Goal: Entertainment & Leisure: Consume media (video, audio)

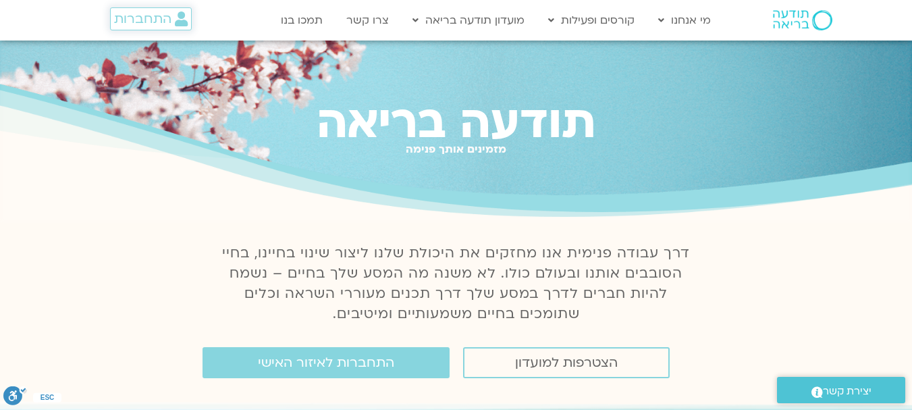
click at [159, 14] on span "התחברות" at bounding box center [142, 18] width 57 height 15
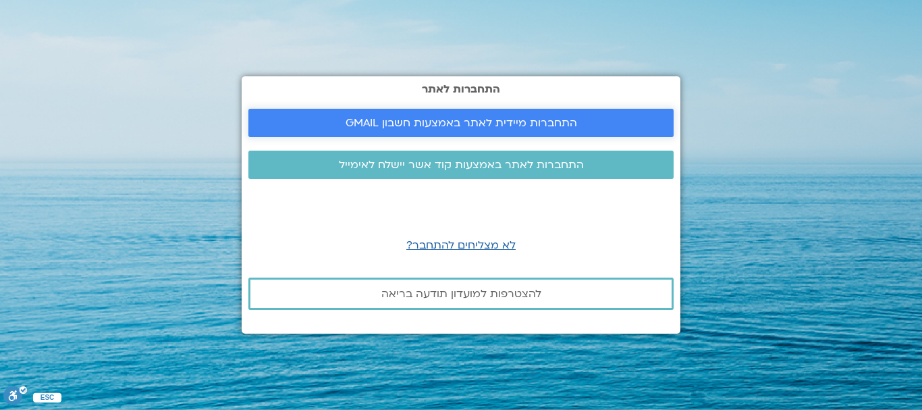
click at [368, 122] on span "התחברות מיידית לאתר באמצעות חשבון GMAIL" at bounding box center [462, 123] width 232 height 12
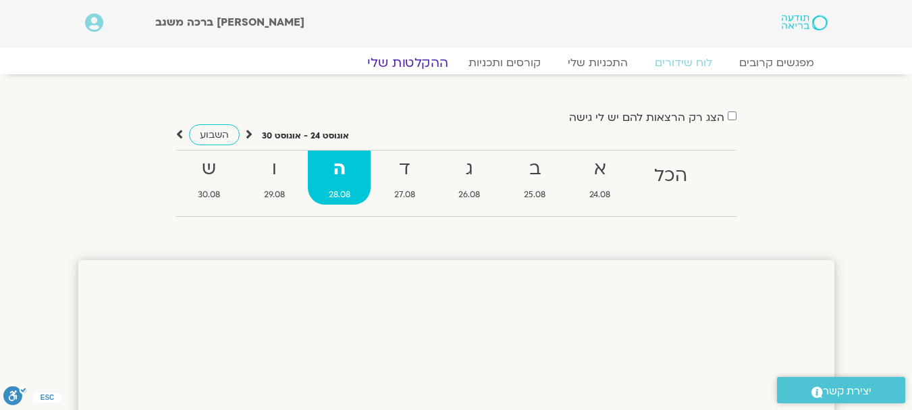
click at [433, 61] on link "ההקלטות שלי" at bounding box center [407, 63] width 113 height 16
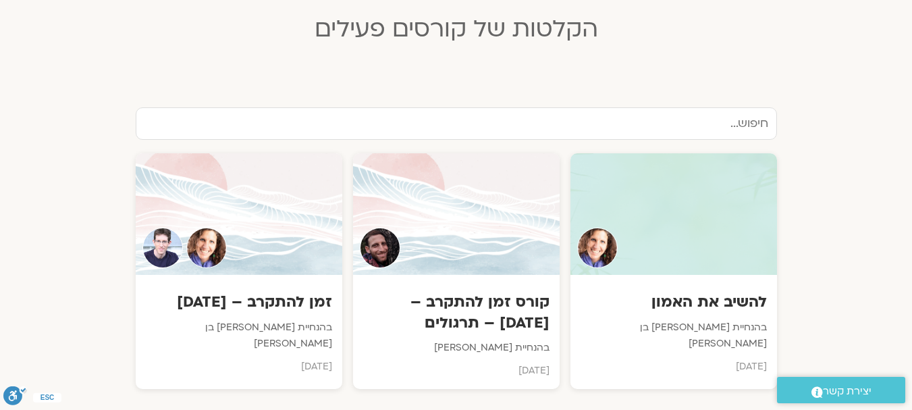
scroll to position [391, 0]
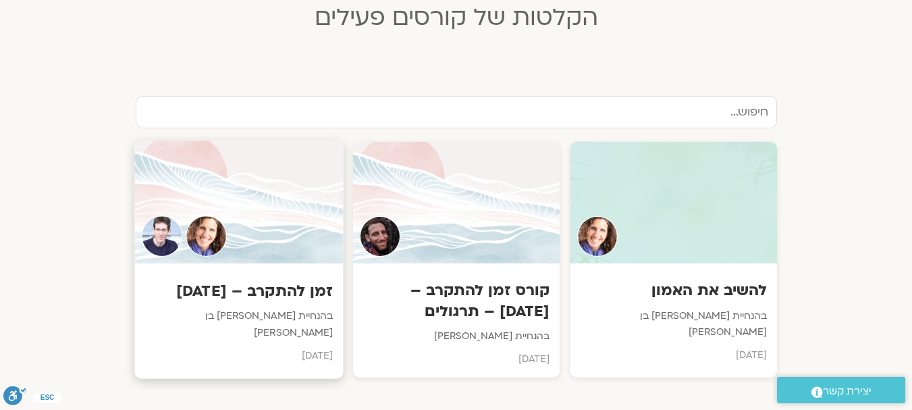
click at [297, 224] on div at bounding box center [238, 202] width 209 height 123
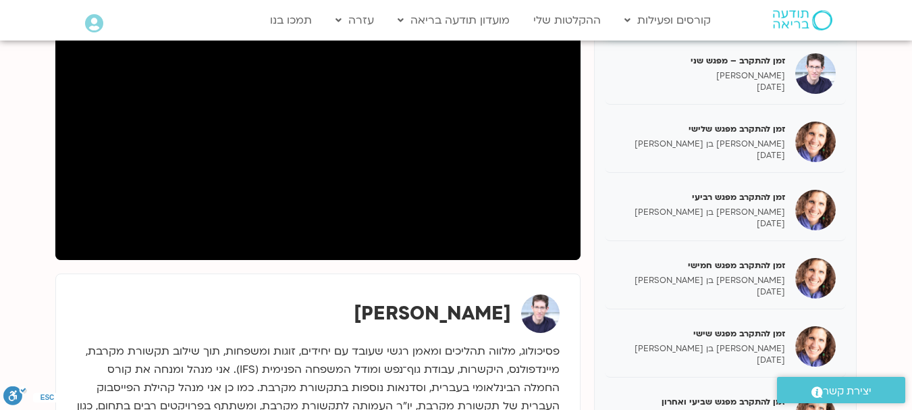
scroll to position [253, 0]
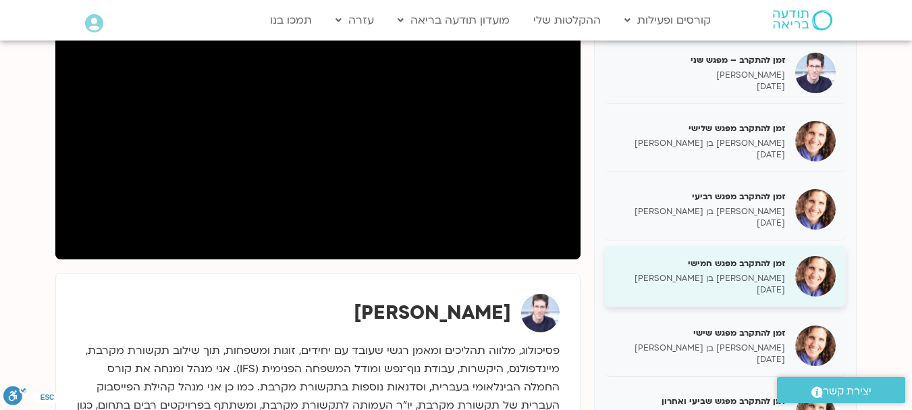
click at [706, 281] on p "[PERSON_NAME] בן [PERSON_NAME]" at bounding box center [700, 278] width 170 height 11
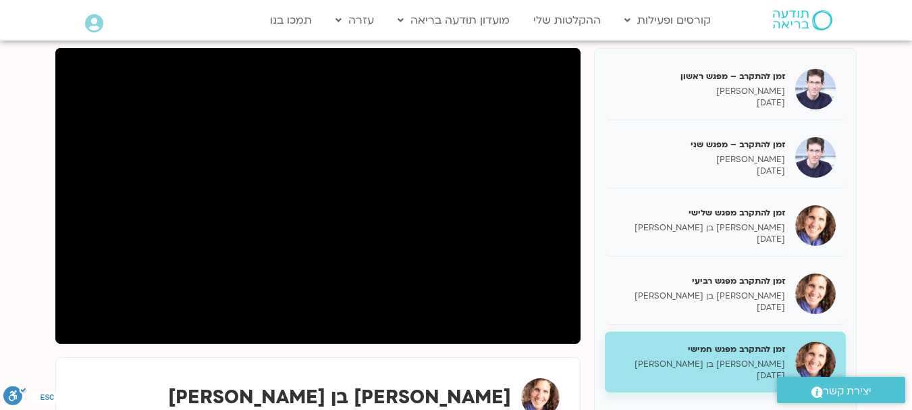
scroll to position [139, 0]
